Goal: Navigation & Orientation: Find specific page/section

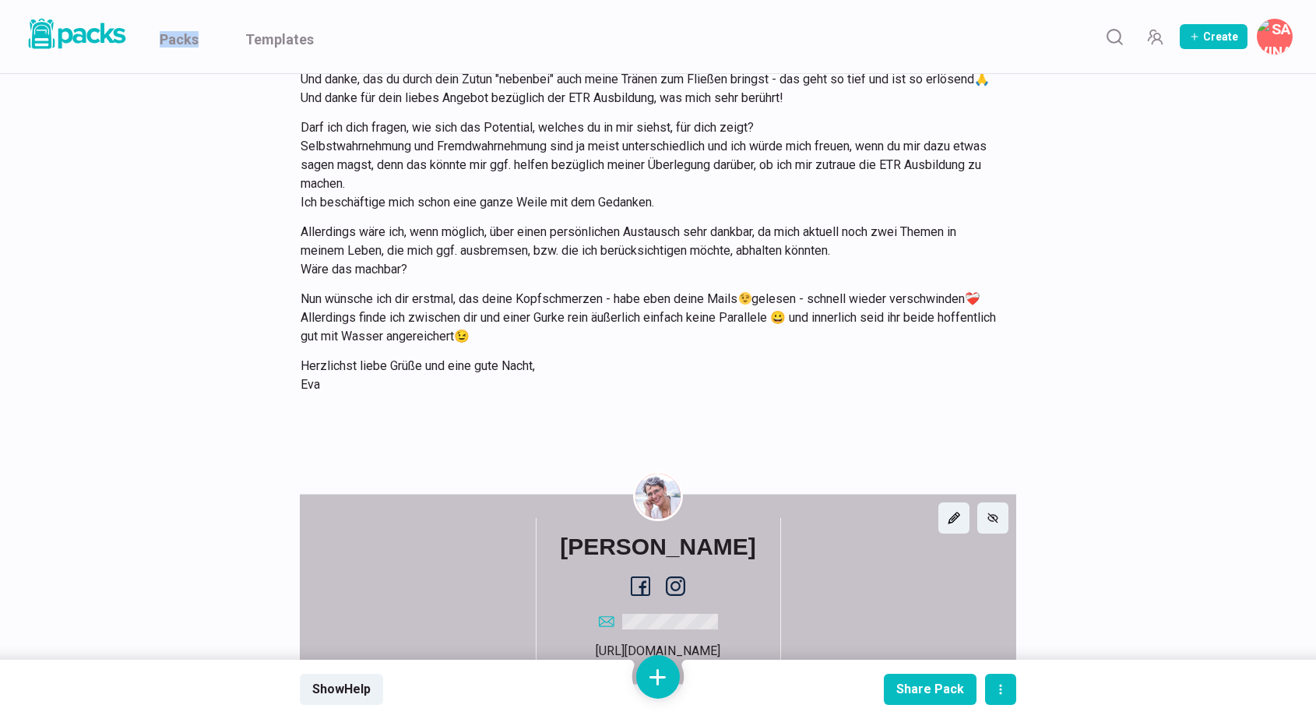
scroll to position [6231, 0]
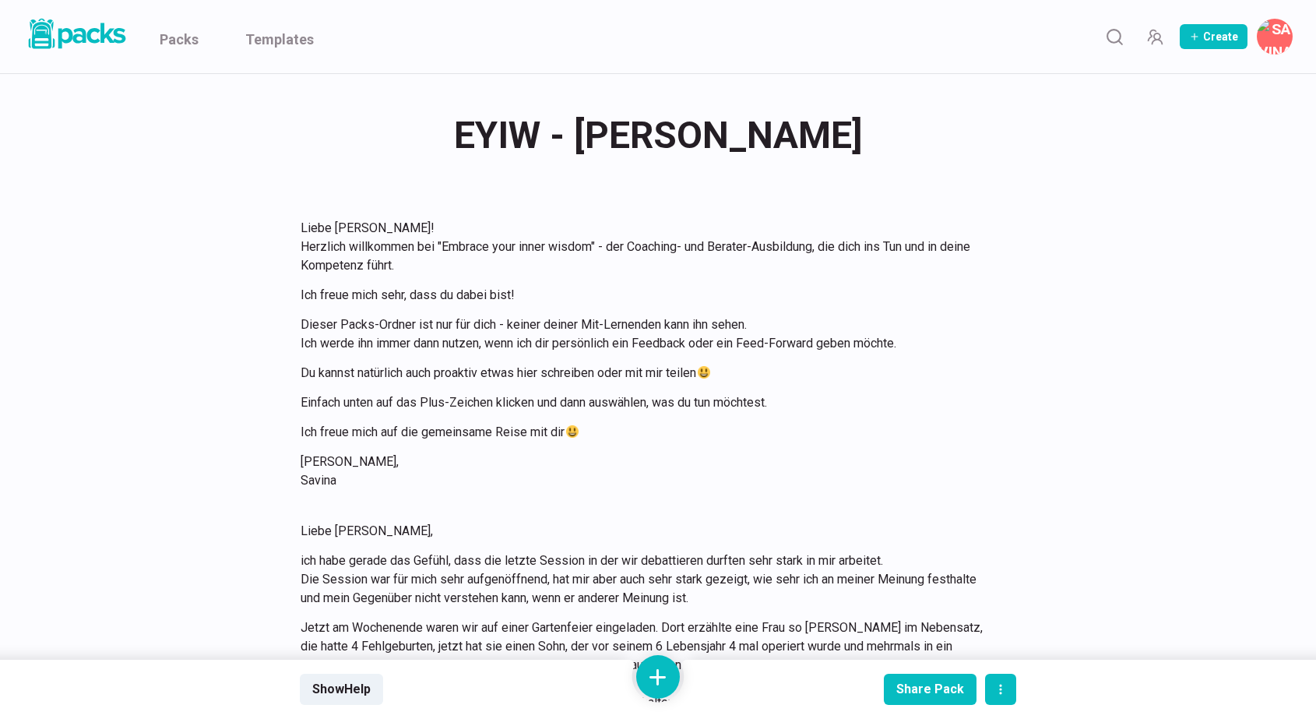
scroll to position [1800, 0]
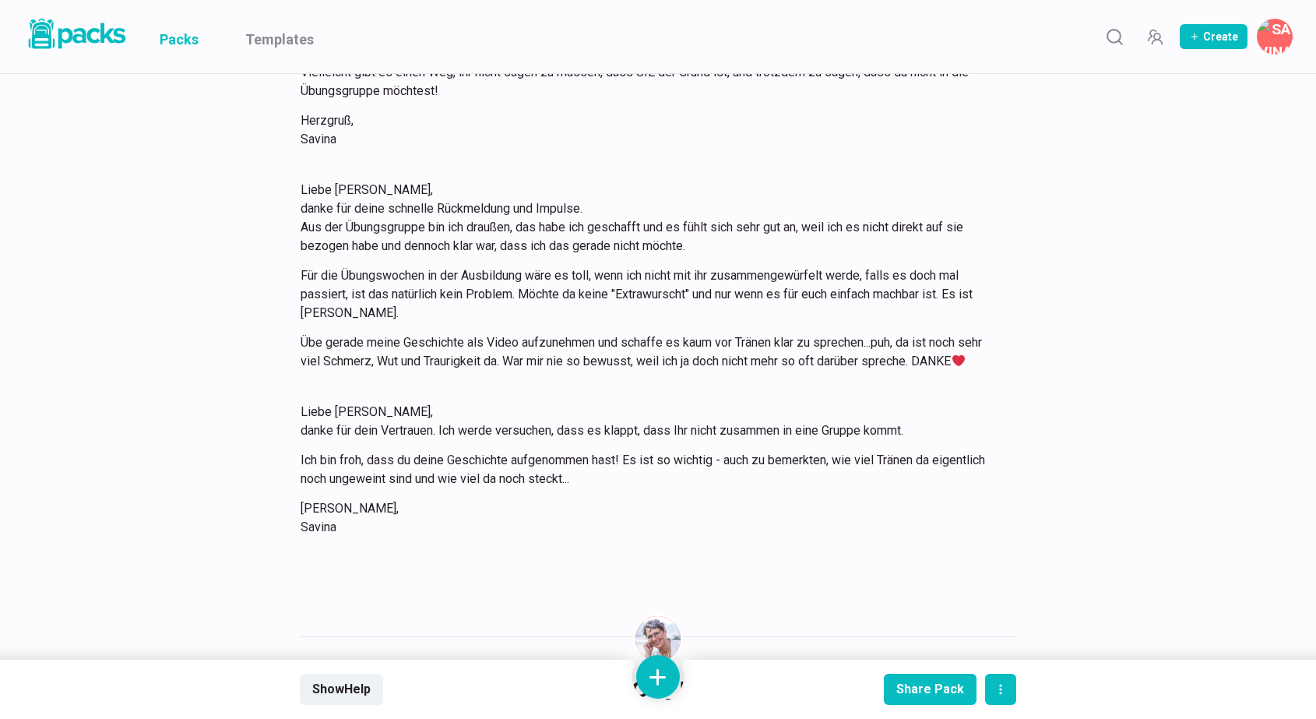
click at [179, 32] on link "Packs" at bounding box center [179, 36] width 39 height 73
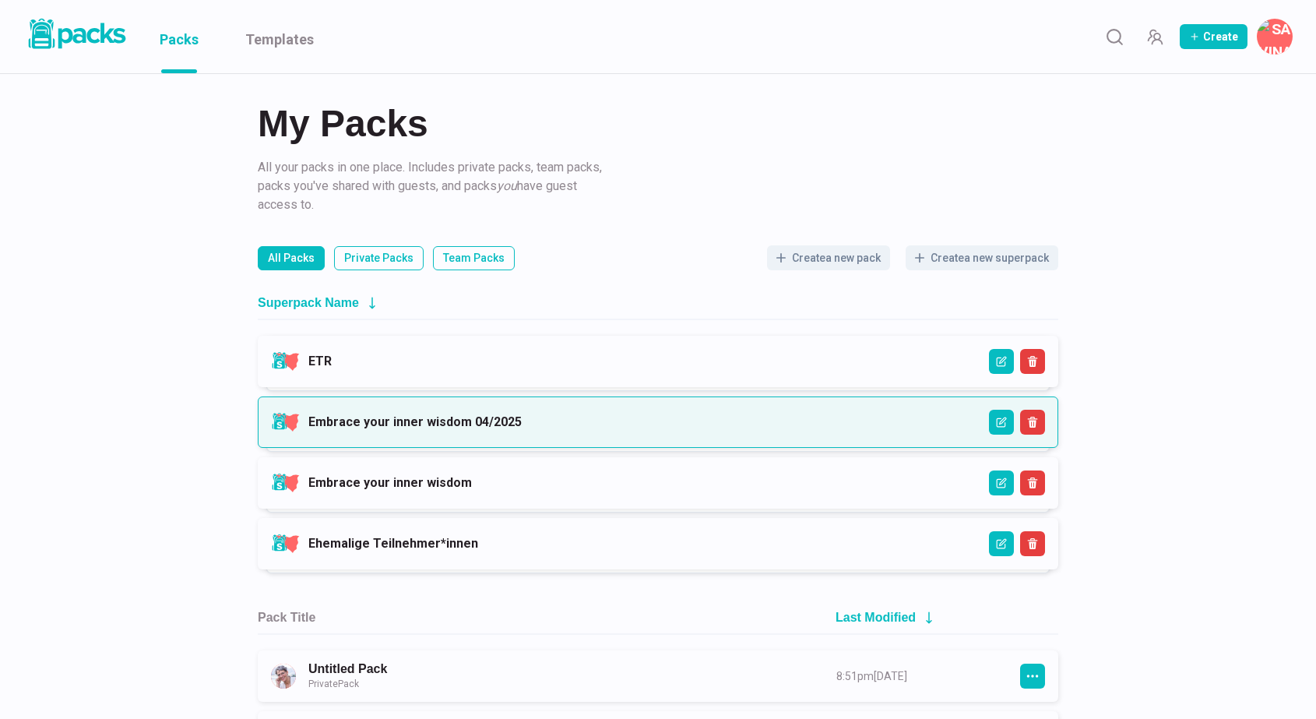
click at [522, 425] on link "Embrace your inner wisdom 04/2025" at bounding box center [414, 421] width 213 height 15
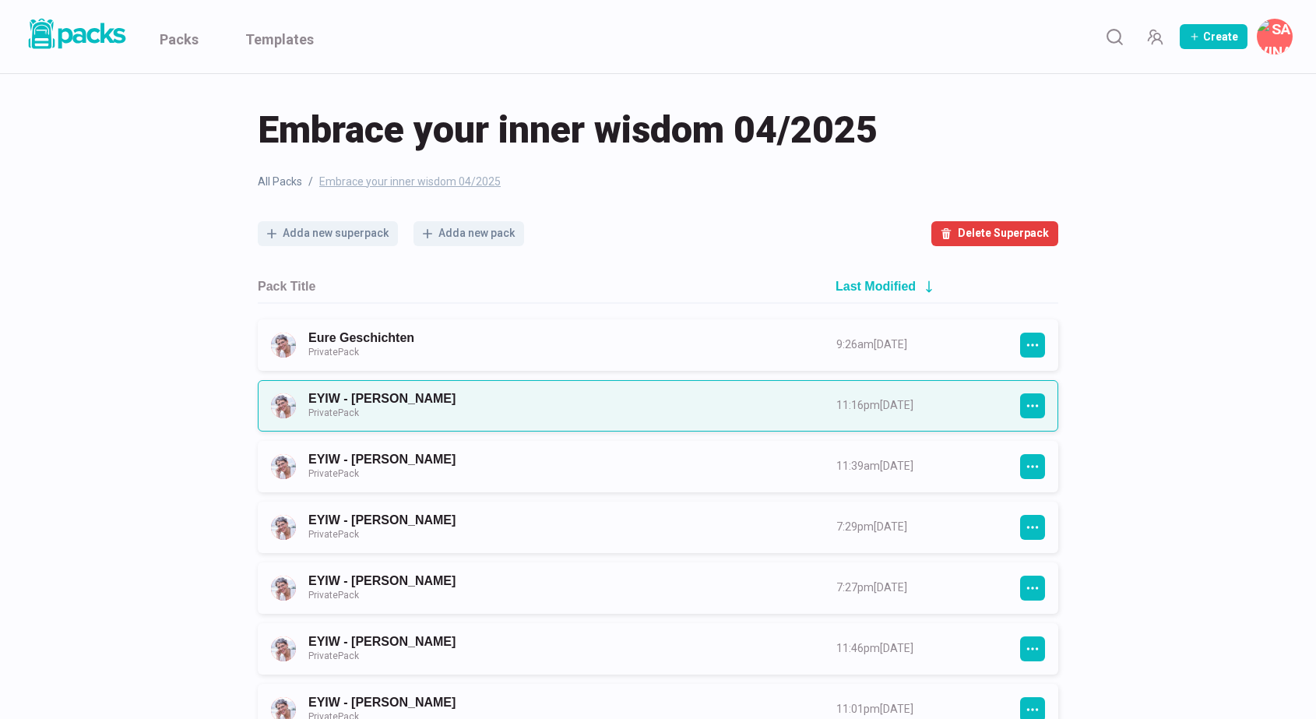
click at [653, 416] on link "EYIW - [PERSON_NAME] Private Pack" at bounding box center [558, 405] width 500 height 29
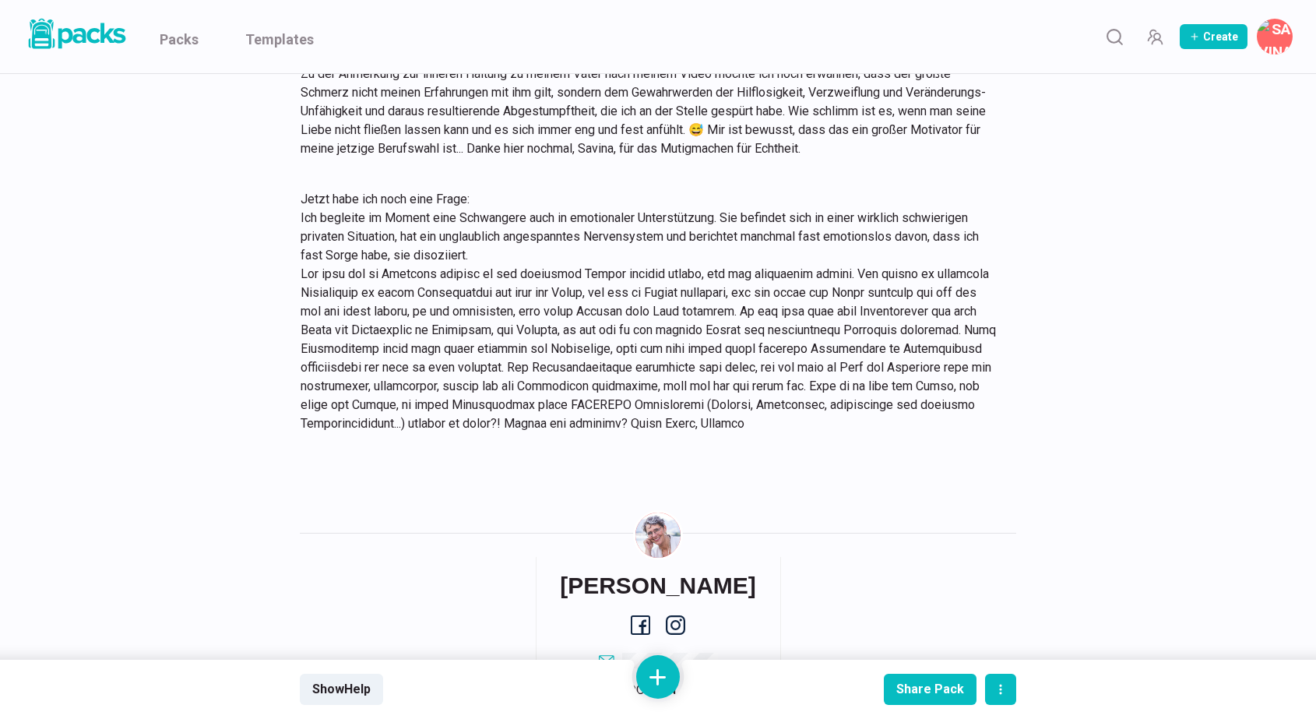
scroll to position [2014, 0]
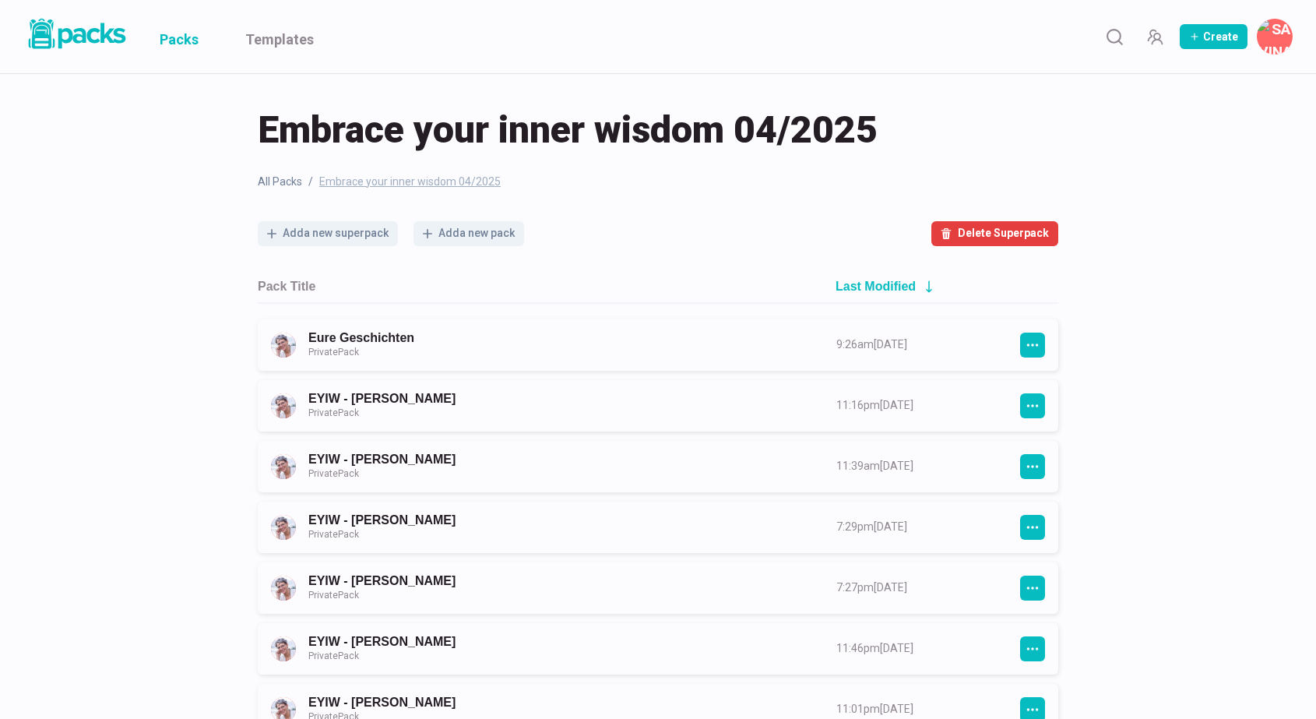
click at [189, 42] on link "Packs" at bounding box center [179, 36] width 39 height 73
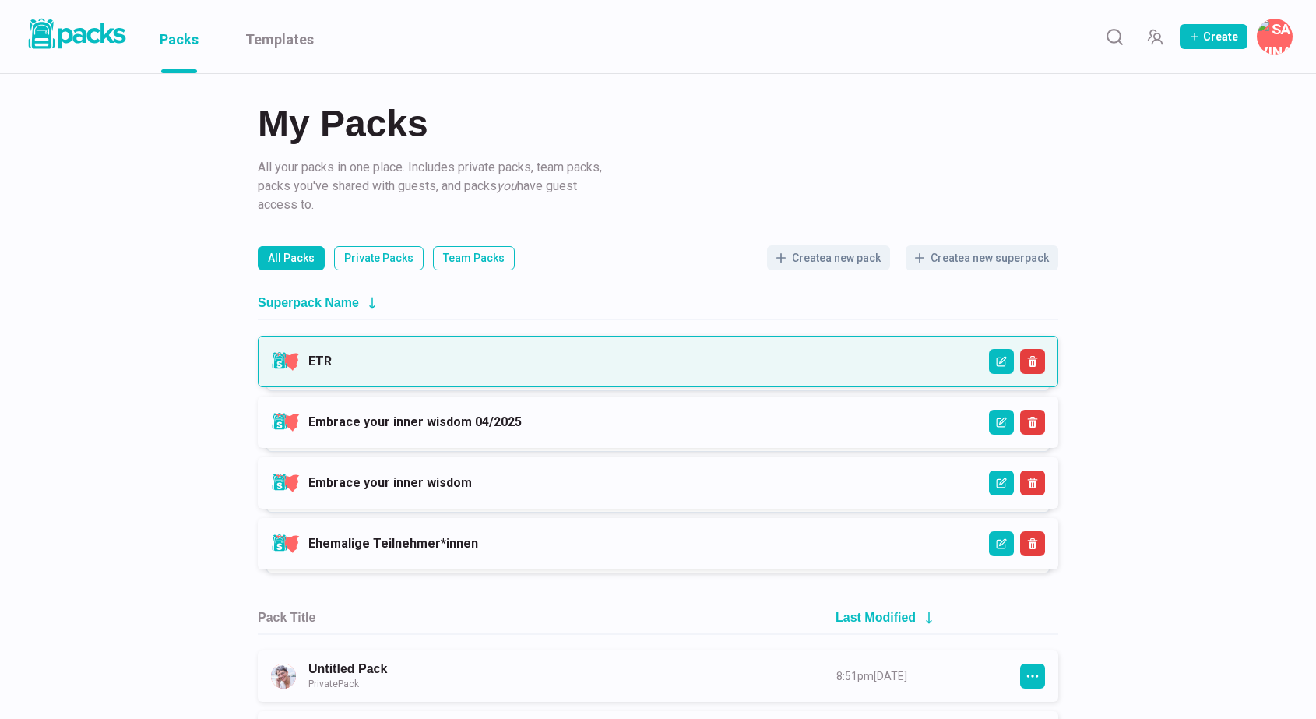
click at [332, 368] on link "ETR" at bounding box center [319, 361] width 23 height 15
